Goal: Task Accomplishment & Management: Complete application form

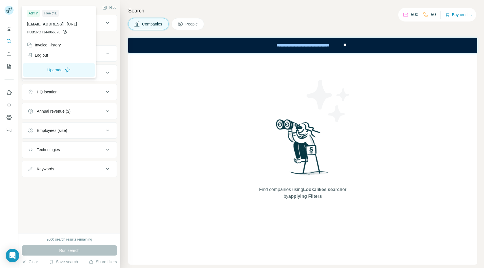
click at [9, 12] on rect at bounding box center [9, 10] width 9 height 9
click at [45, 55] on div "Log out" at bounding box center [37, 55] width 21 height 6
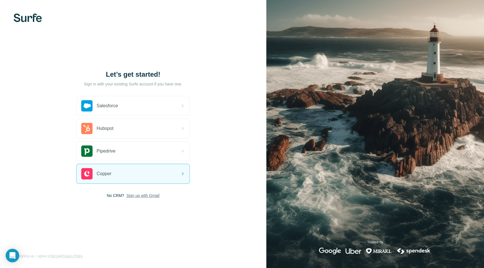
click at [145, 197] on span "Sign up with Gmail" at bounding box center [142, 196] width 33 height 6
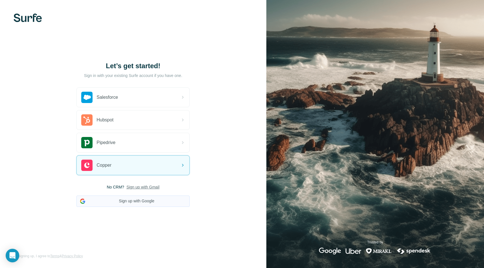
click at [148, 204] on button "Sign up with Google" at bounding box center [132, 200] width 113 height 11
